Goal: Task Accomplishment & Management: Use online tool/utility

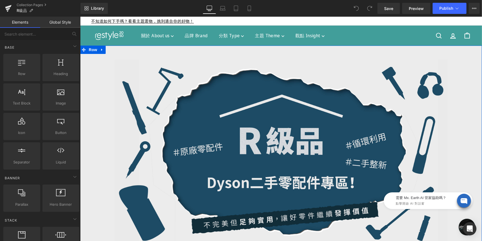
click at [107, 54] on div "Image Row Row Row" at bounding box center [281, 147] width 402 height 204
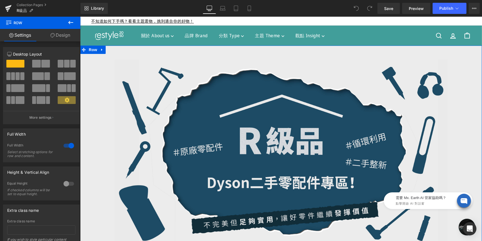
click at [60, 31] on link "Design" at bounding box center [60, 35] width 40 height 12
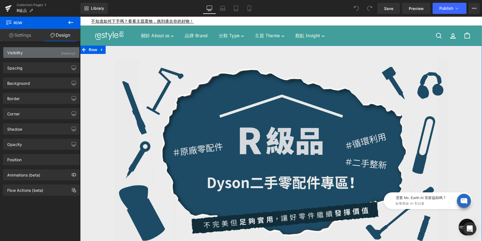
click at [62, 49] on div "(Desktop)" at bounding box center [68, 51] width 14 height 9
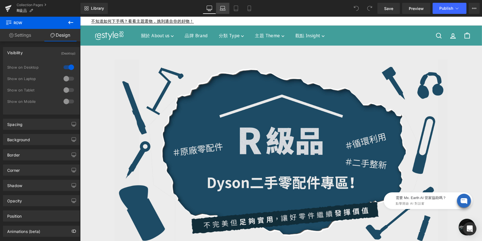
click at [222, 8] on icon at bounding box center [223, 9] width 6 height 6
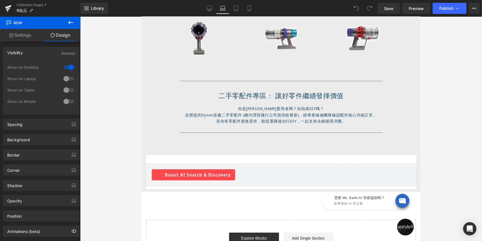
scroll to position [252, 0]
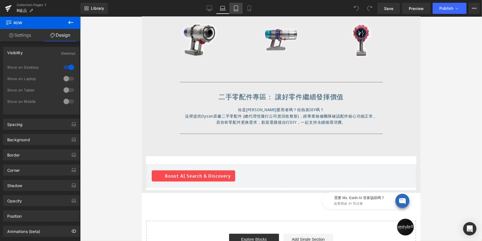
click at [238, 6] on icon at bounding box center [236, 9] width 6 height 6
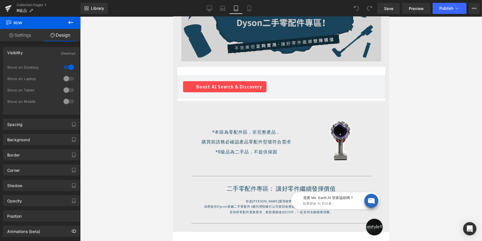
scroll to position [101, 0]
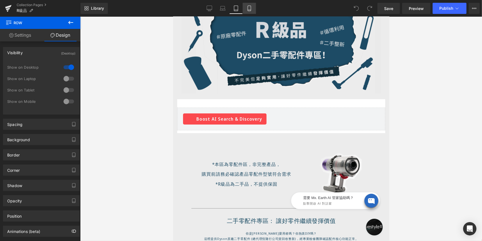
click at [247, 6] on icon at bounding box center [250, 9] width 6 height 6
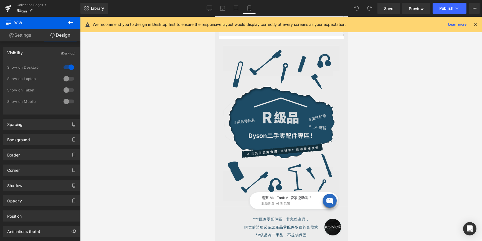
scroll to position [0, 0]
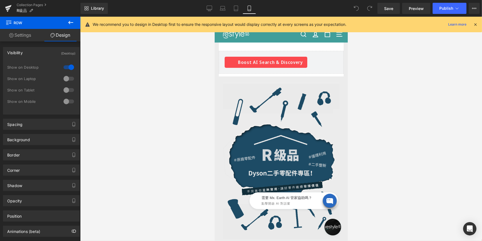
click at [476, 24] on icon at bounding box center [475, 24] width 5 height 5
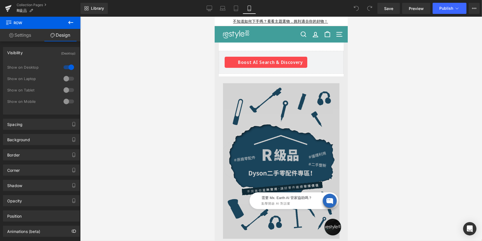
click at [271, 93] on img at bounding box center [281, 160] width 117 height 155
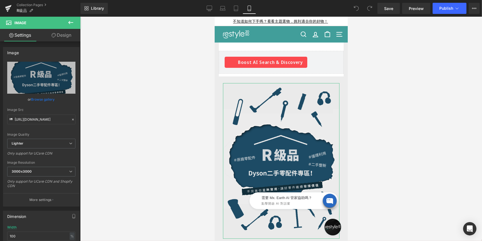
click at [65, 37] on link "Design" at bounding box center [61, 35] width 40 height 12
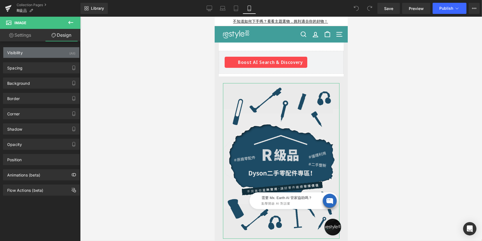
click at [56, 50] on div "Visibility (All)" at bounding box center [41, 52] width 76 height 11
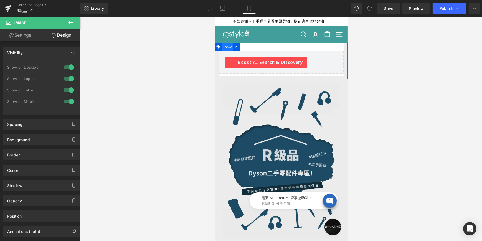
click at [226, 46] on span "Row" at bounding box center [227, 47] width 11 height 8
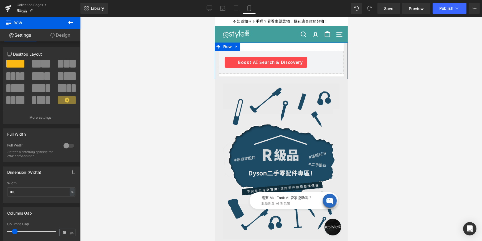
click at [56, 38] on link "Design" at bounding box center [60, 35] width 40 height 12
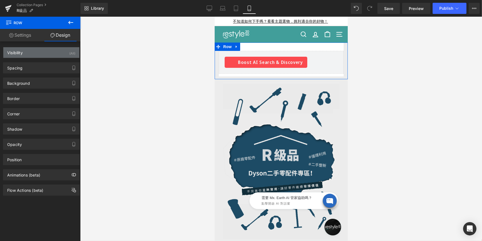
click at [60, 50] on div "Visibility (All)" at bounding box center [41, 52] width 76 height 11
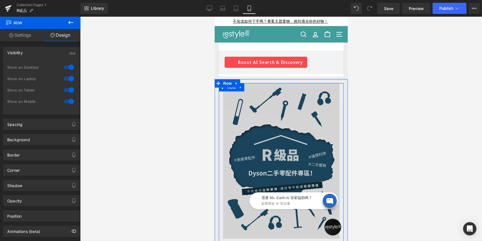
click at [234, 89] on span "Row" at bounding box center [231, 87] width 11 height 8
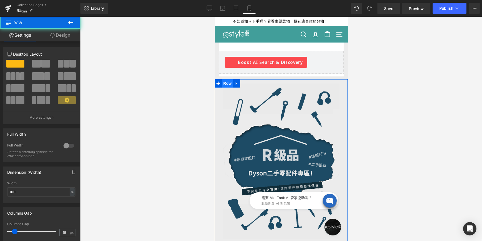
click at [228, 82] on span "Row" at bounding box center [227, 83] width 11 height 8
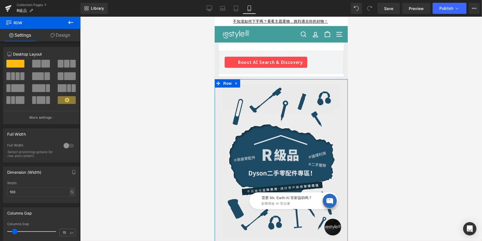
click at [55, 35] on link "Design" at bounding box center [60, 35] width 40 height 12
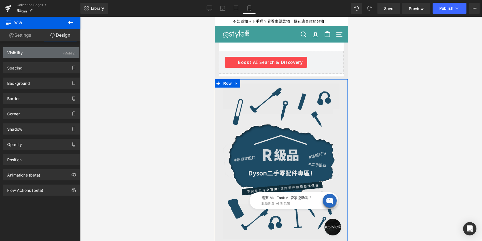
click at [58, 50] on div "Visibility (Mobile)" at bounding box center [41, 52] width 76 height 11
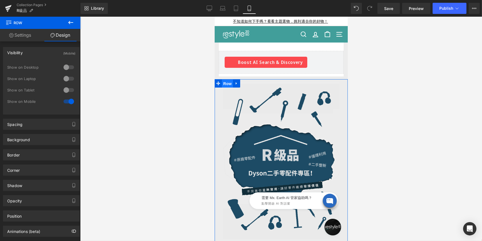
click at [224, 82] on span "Row" at bounding box center [227, 83] width 11 height 8
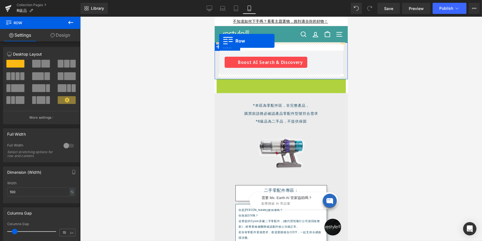
drag, startPoint x: 224, startPoint y: 82, endPoint x: 219, endPoint y: 41, distance: 41.6
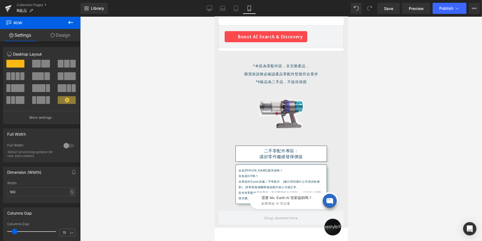
scroll to position [126, 0]
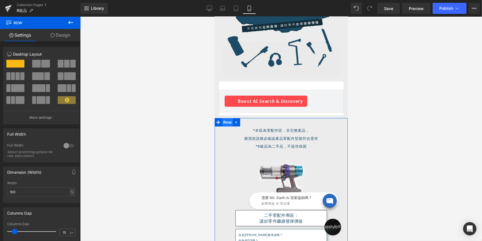
click at [230, 118] on span "Row" at bounding box center [227, 122] width 11 height 8
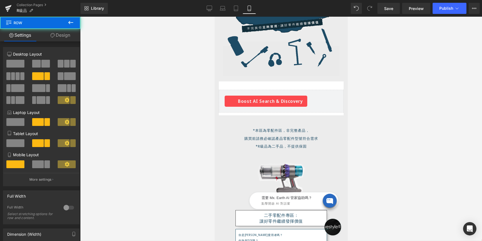
scroll to position [101, 0]
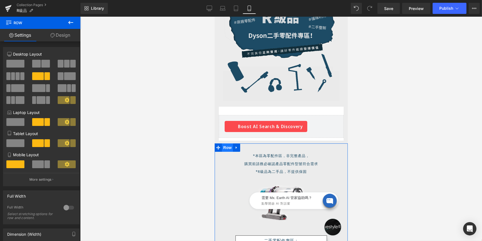
click at [225, 143] on span "Row" at bounding box center [227, 147] width 11 height 8
click at [62, 38] on link "Design" at bounding box center [60, 35] width 40 height 12
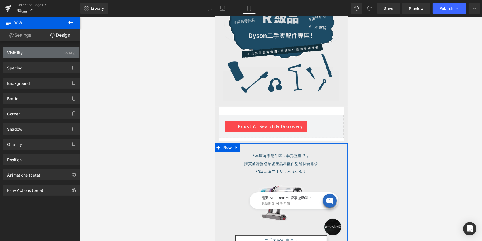
click at [63, 52] on div "(Mobile)" at bounding box center [69, 51] width 12 height 9
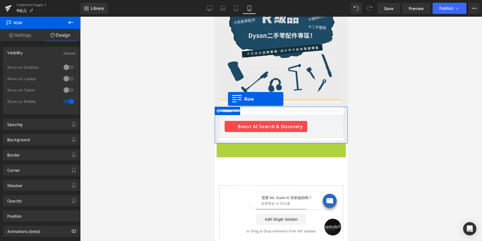
drag, startPoint x: 230, startPoint y: 142, endPoint x: 228, endPoint y: 99, distance: 42.8
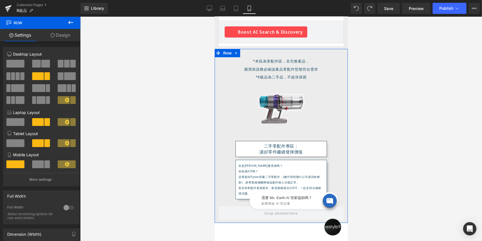
scroll to position [146, 0]
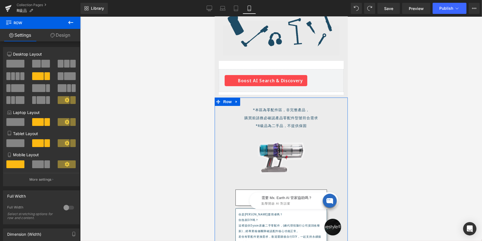
click at [226, 97] on span "Row" at bounding box center [227, 101] width 11 height 8
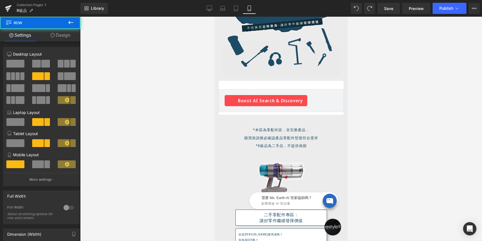
scroll to position [96, 0]
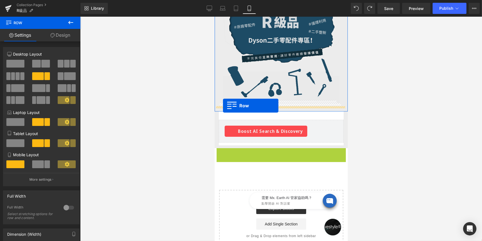
drag, startPoint x: 227, startPoint y: 146, endPoint x: 223, endPoint y: 105, distance: 41.3
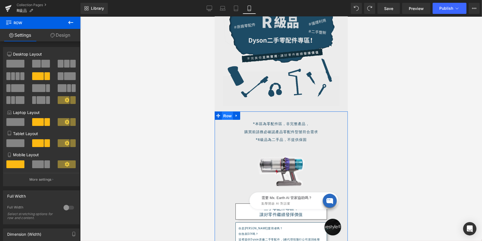
click at [223, 112] on span "Row" at bounding box center [227, 116] width 11 height 8
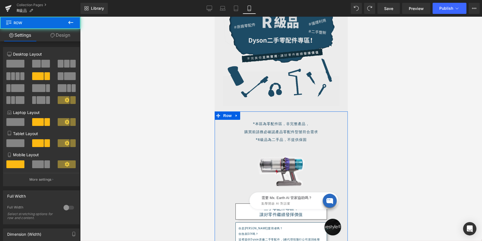
click at [64, 34] on link "Design" at bounding box center [60, 35] width 40 height 12
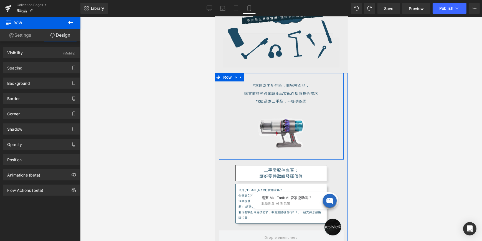
scroll to position [197, 0]
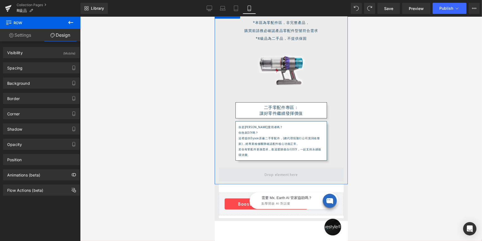
click at [255, 167] on span at bounding box center [281, 174] width 125 height 14
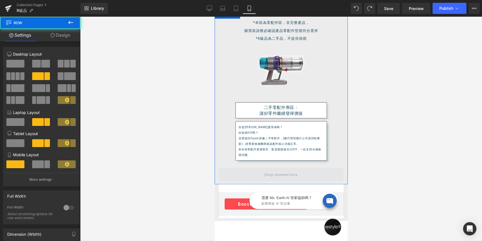
click at [259, 167] on span at bounding box center [281, 174] width 125 height 14
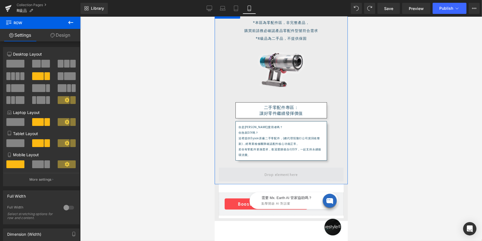
click at [304, 168] on span at bounding box center [281, 174] width 125 height 14
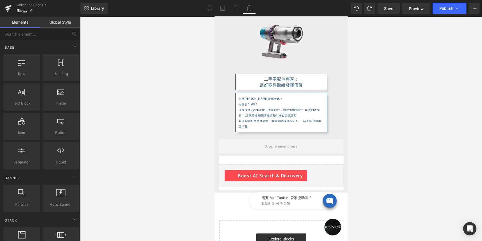
scroll to position [227, 0]
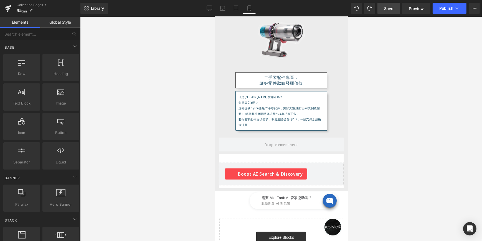
click at [388, 10] on span "Save" at bounding box center [388, 9] width 9 height 6
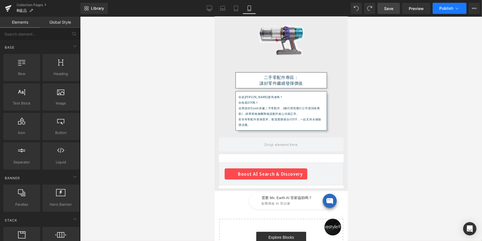
click at [450, 7] on span "Publish" at bounding box center [446, 8] width 14 height 4
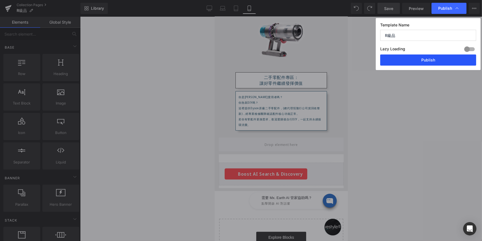
click at [415, 62] on button "Publish" at bounding box center [428, 59] width 96 height 11
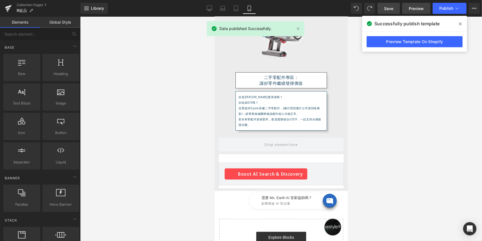
click at [414, 6] on span "Preview" at bounding box center [416, 9] width 15 height 6
